Goal: Navigation & Orientation: Go to known website

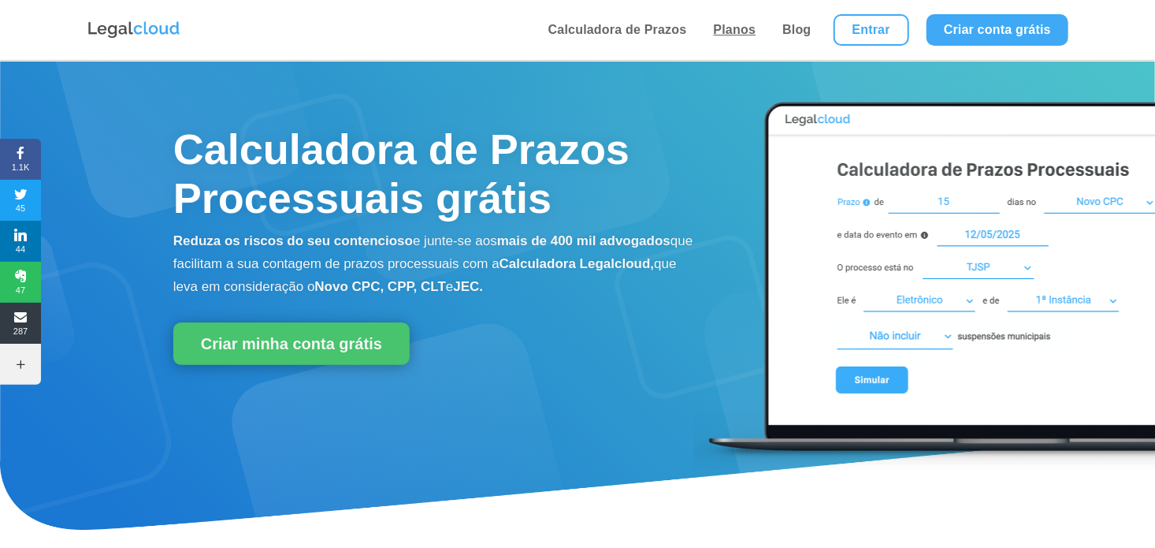
click at [745, 33] on link "Planos" at bounding box center [735, 30] width 52 height 60
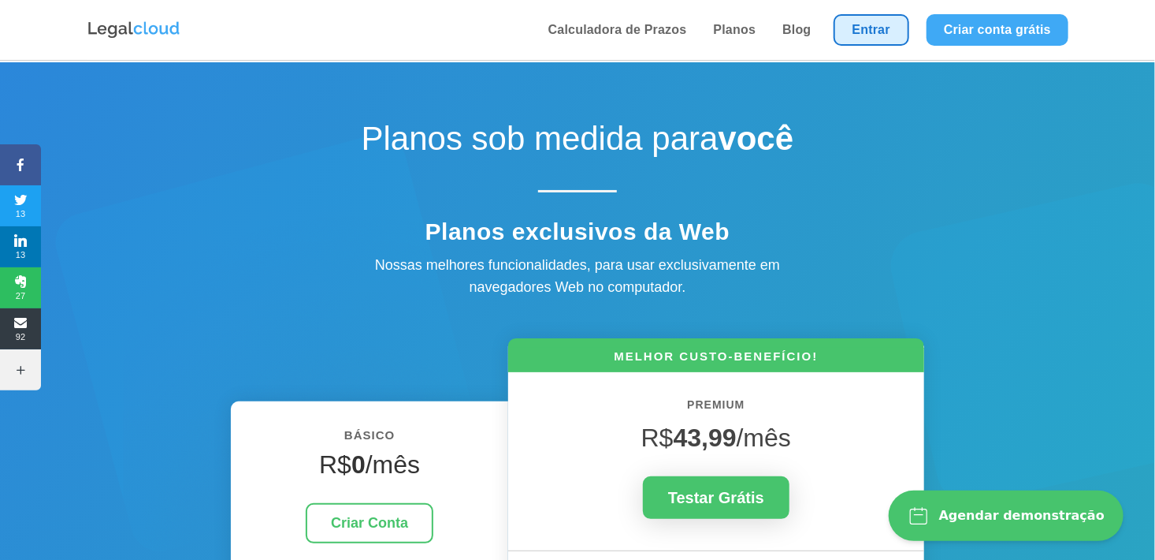
click at [890, 30] on link "Entrar" at bounding box center [872, 30] width 76 height 32
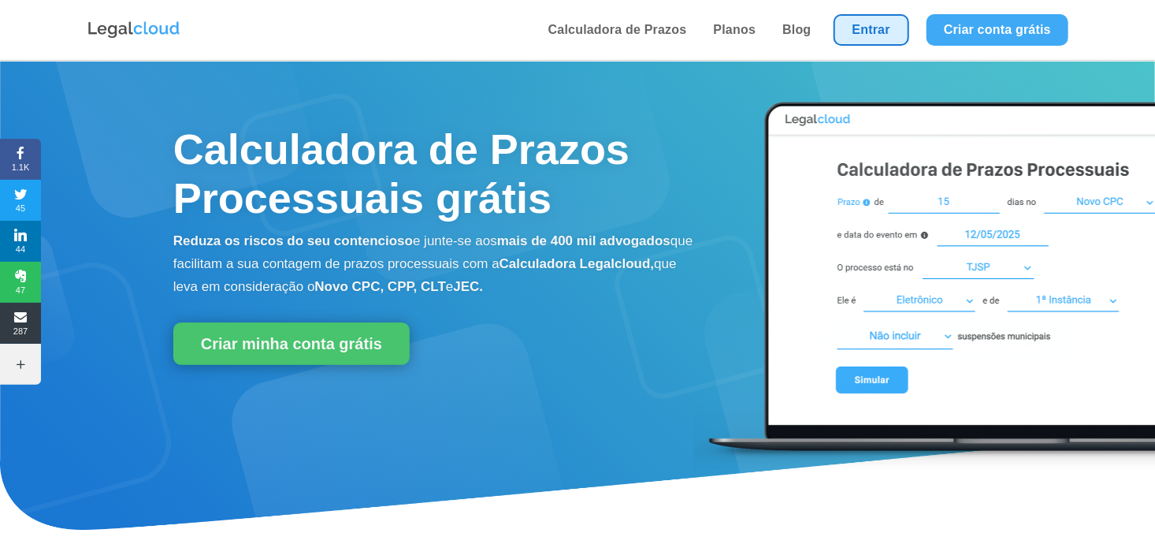
click at [871, 34] on link "Entrar" at bounding box center [872, 30] width 76 height 32
click at [897, 36] on link "Entrar" at bounding box center [872, 30] width 76 height 32
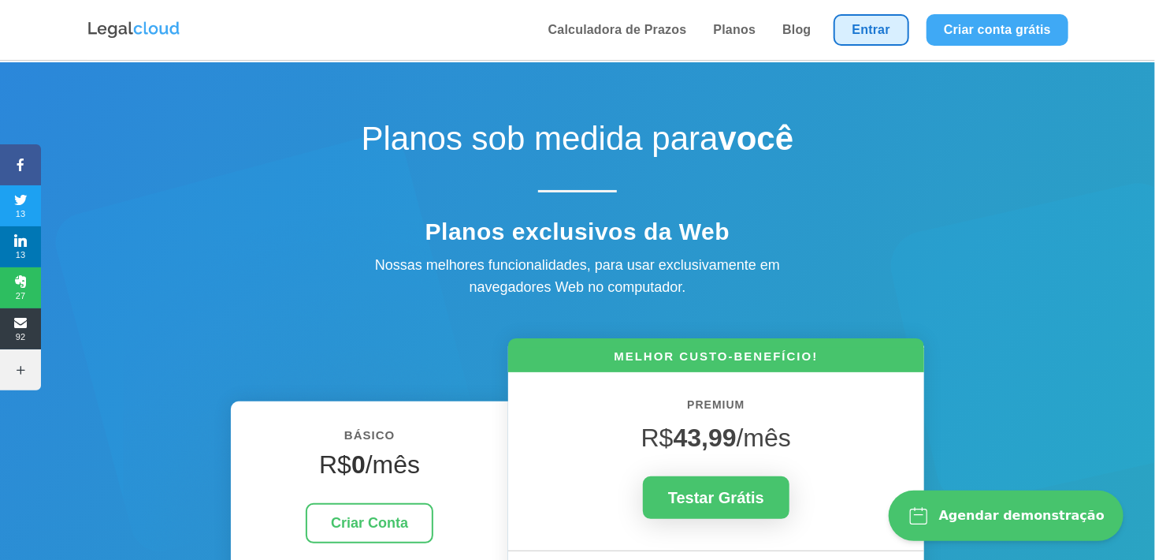
click at [883, 32] on link "Entrar" at bounding box center [872, 30] width 76 height 32
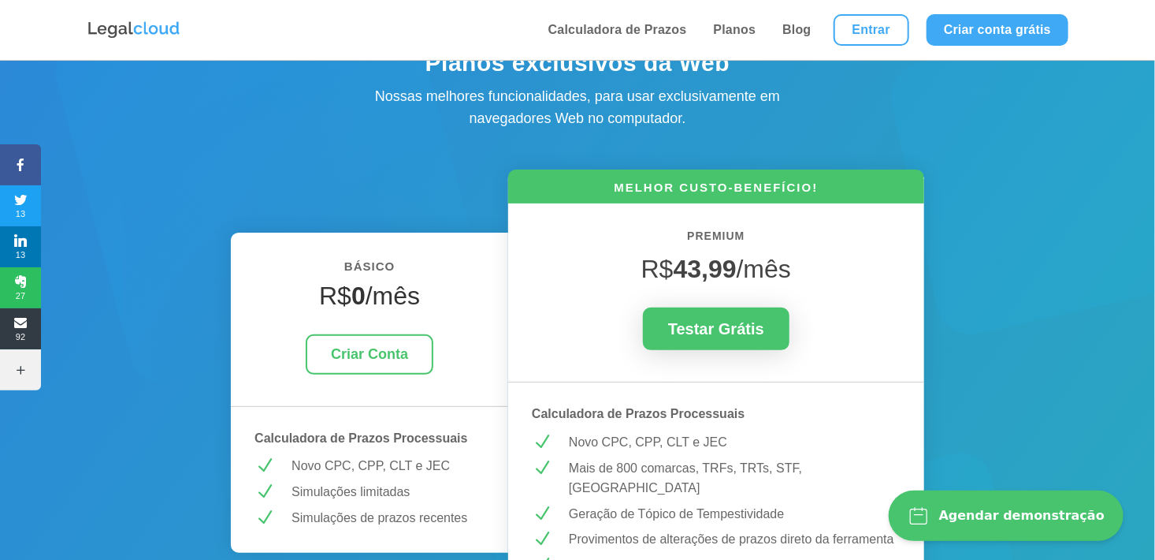
scroll to position [236, 0]
